Goal: Task Accomplishment & Management: Complete application form

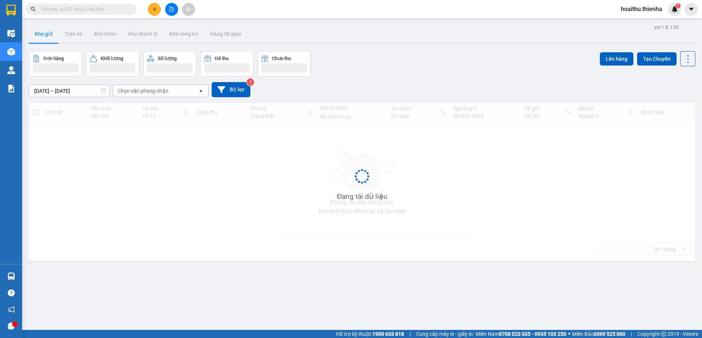
click at [154, 10] on icon "plus" at bounding box center [154, 9] width 5 height 5
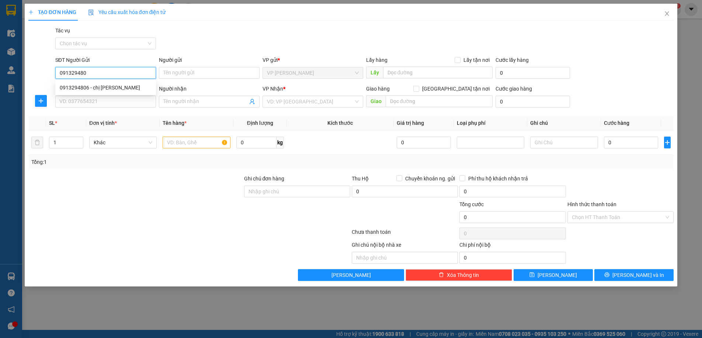
type input "0913294806"
click at [114, 90] on div "0913294806 - chị [PERSON_NAME]" at bounding box center [106, 88] width 92 height 8
type input "chị [PERSON_NAME]"
type input "0913294806"
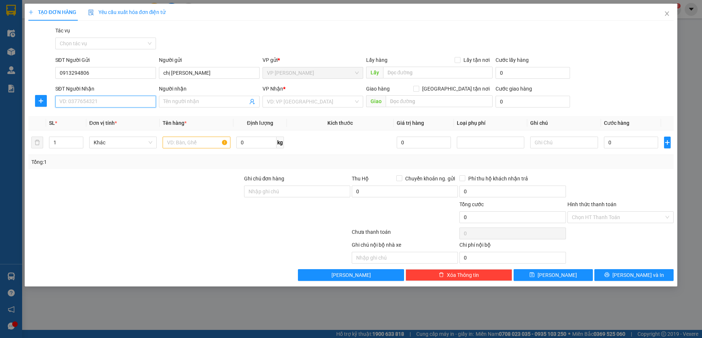
click at [116, 106] on input "SĐT Người Nhận" at bounding box center [105, 102] width 101 height 12
click at [111, 119] on div "0934464880 - bà thìn" at bounding box center [106, 116] width 92 height 8
type input "0934464880"
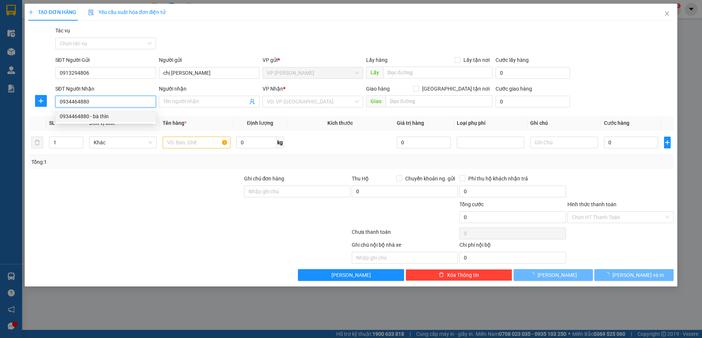
type input "bà thìn"
checkbox input "true"
type input "sô nha 14 ngõ 61 yen hoa cau giay"
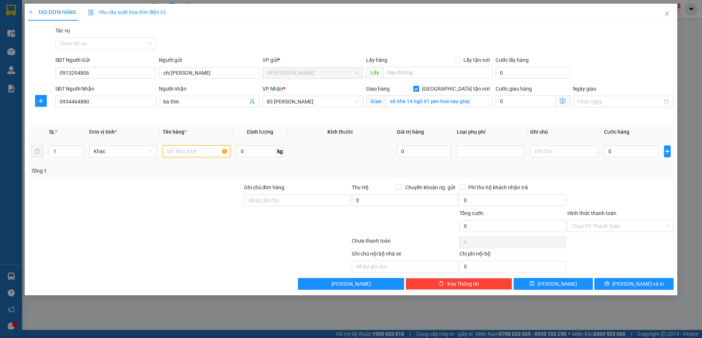
click at [184, 151] on input "text" at bounding box center [195, 152] width 67 height 12
type input "xốp"
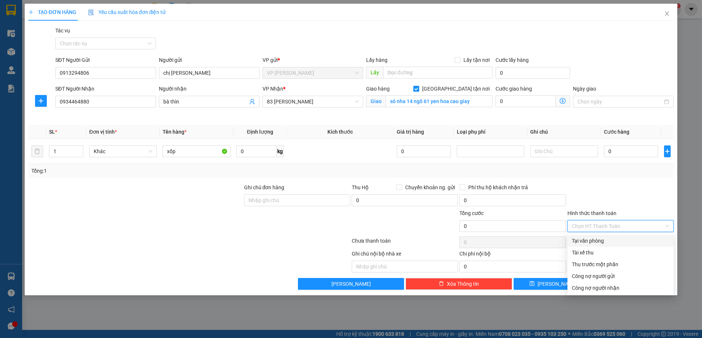
click at [616, 225] on input "Hình thức thanh toán" at bounding box center [618, 226] width 92 height 11
click at [618, 243] on div "Tại văn phòng" at bounding box center [620, 241] width 97 height 8
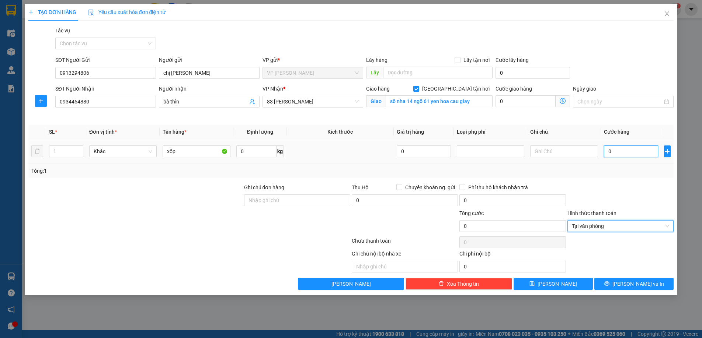
click at [618, 154] on input "0" at bounding box center [631, 152] width 54 height 12
type input "1"
type input "12"
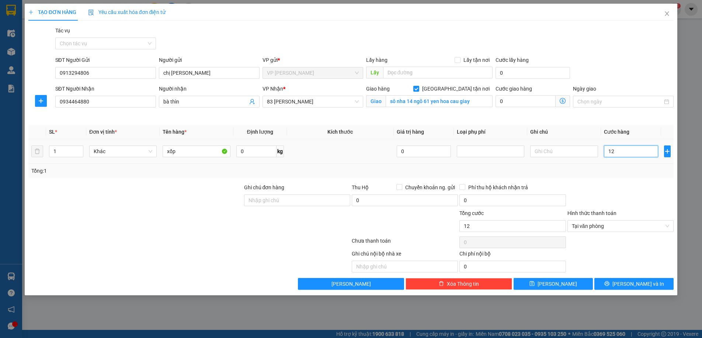
type input "120"
type input "1.200"
type input "12.000"
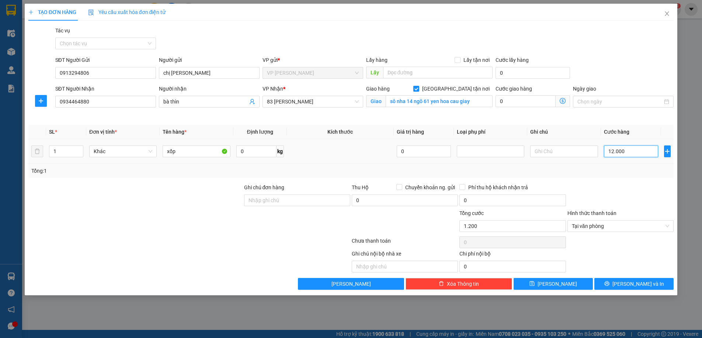
type input "12.000"
type input "120.000"
click at [645, 284] on span "[PERSON_NAME] và In" at bounding box center [638, 284] width 52 height 8
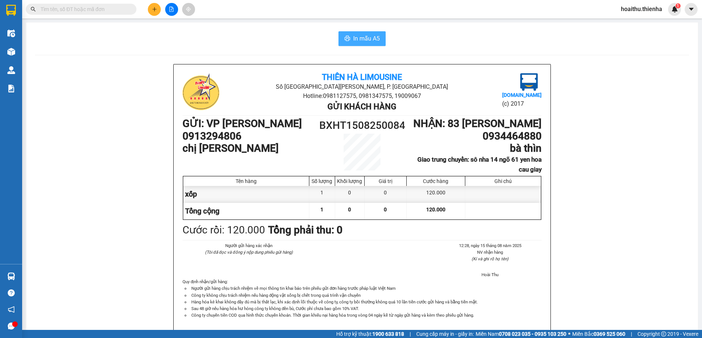
click at [353, 36] on span "In mẫu A5" at bounding box center [366, 38] width 27 height 9
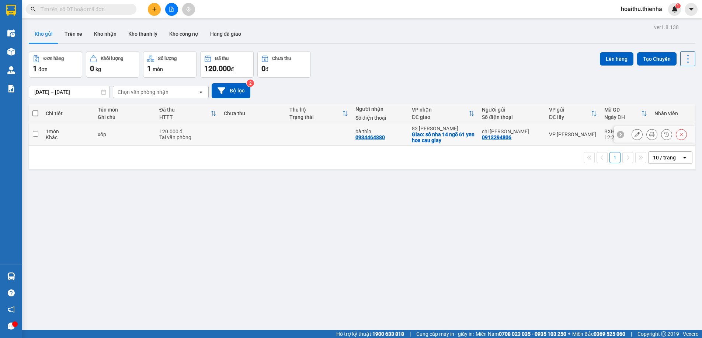
click at [38, 137] on td at bounding box center [35, 134] width 13 height 22
checkbox input "true"
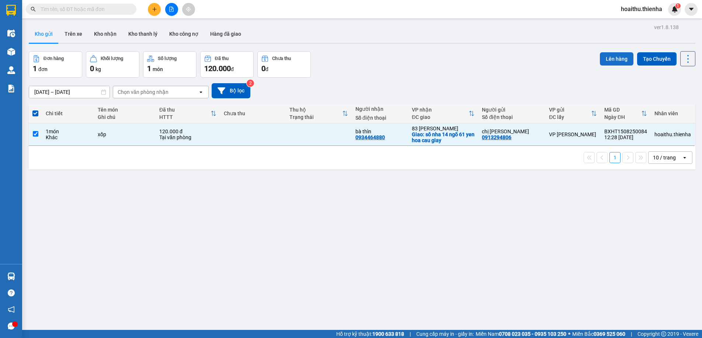
click at [604, 58] on button "Lên hàng" at bounding box center [617, 58] width 34 height 13
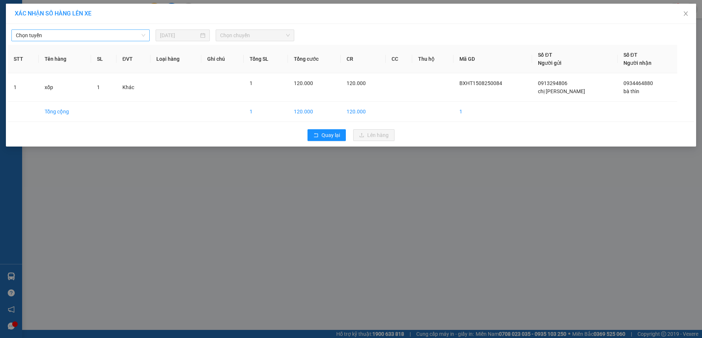
click at [115, 37] on span "Chọn tuyến" at bounding box center [80, 35] width 129 height 11
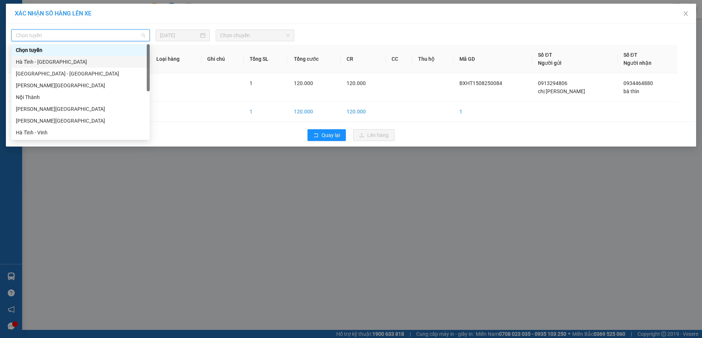
click at [67, 61] on div "Hà Tĩnh - [GEOGRAPHIC_DATA]" at bounding box center [80, 62] width 129 height 8
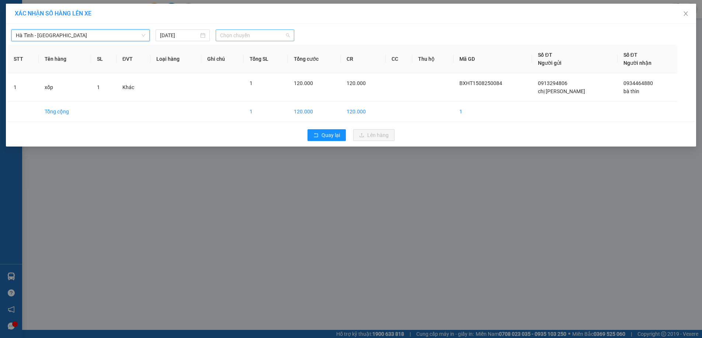
click at [240, 38] on span "Chọn chuyến" at bounding box center [254, 35] width 69 height 11
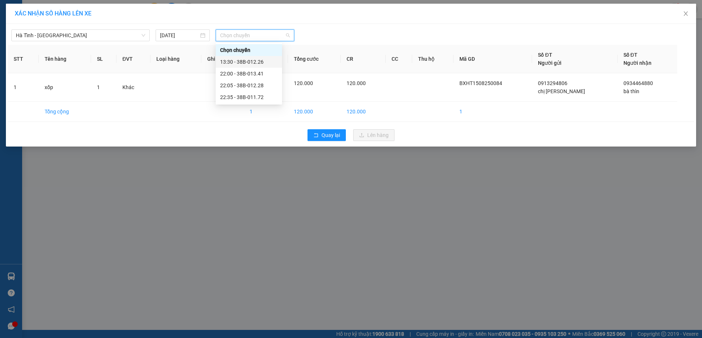
click at [246, 63] on div "13:30 - 38B-012.26" at bounding box center [248, 62] width 57 height 8
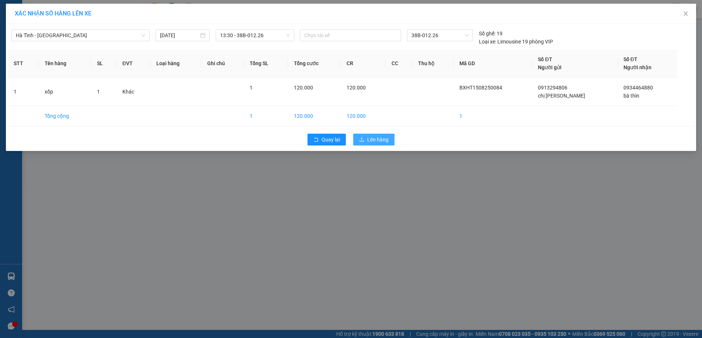
click at [370, 138] on span "Lên hàng" at bounding box center [377, 140] width 21 height 8
